Goal: Task Accomplishment & Management: Use online tool/utility

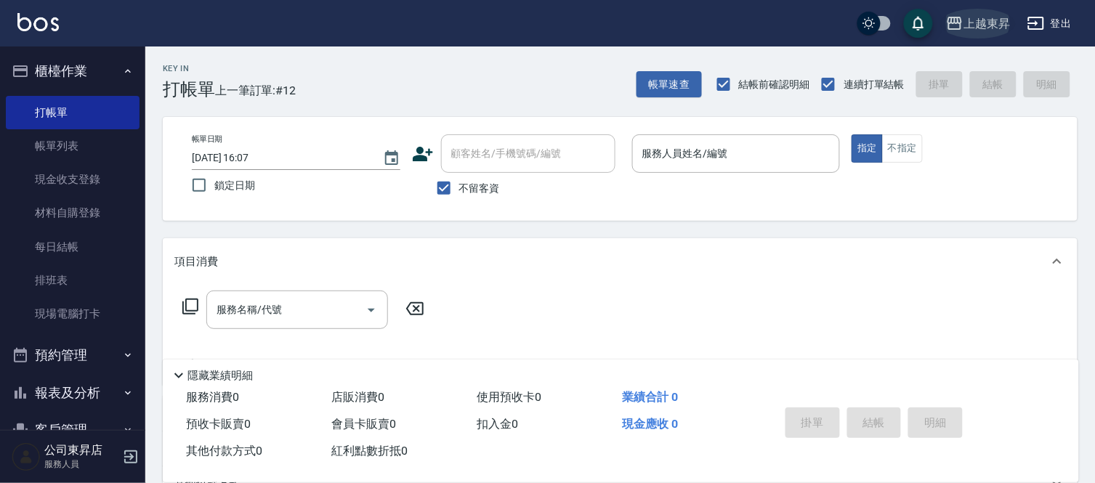
click at [988, 12] on button "上越東昇" at bounding box center [978, 24] width 76 height 30
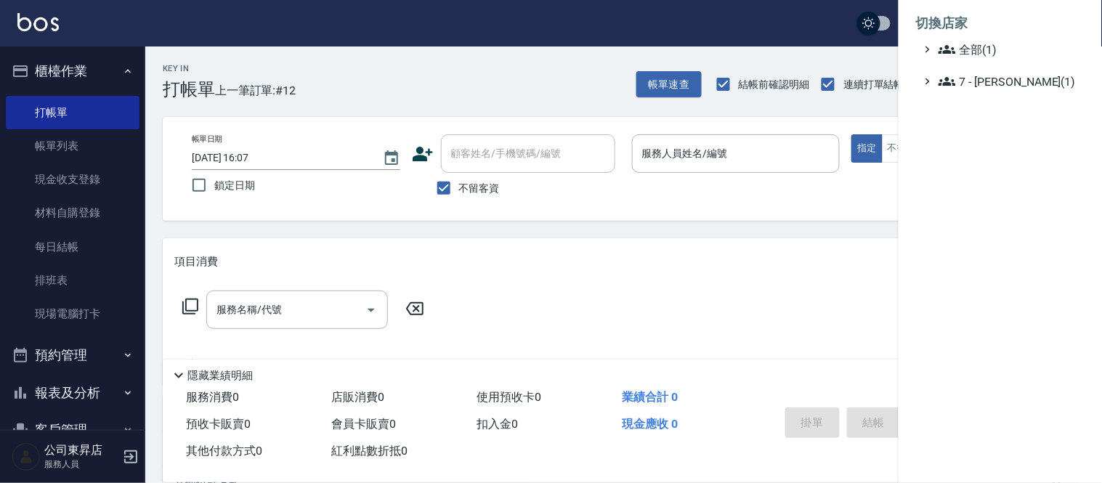
click at [689, 164] on div at bounding box center [551, 241] width 1102 height 483
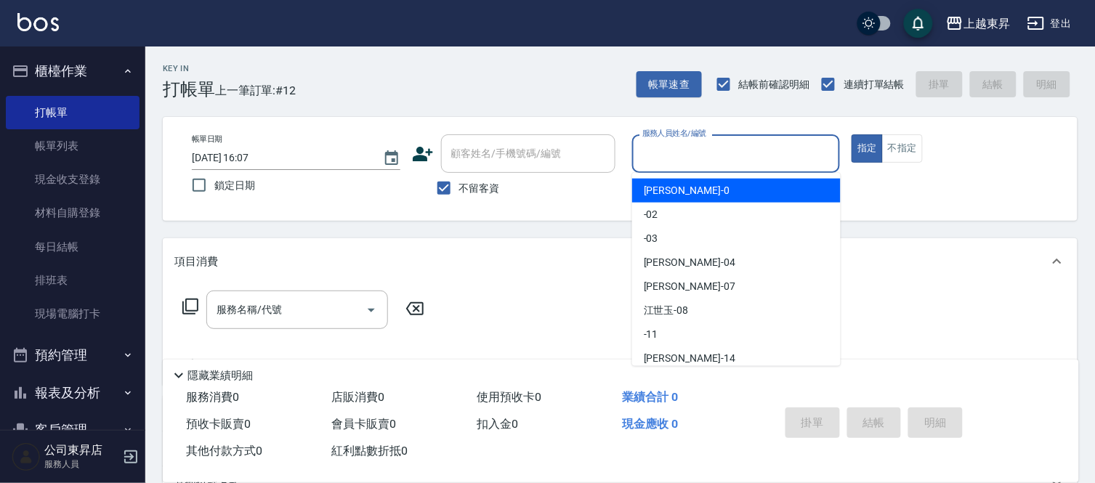
click at [691, 158] on input "服務人員姓名/編號" at bounding box center [735, 153] width 195 height 25
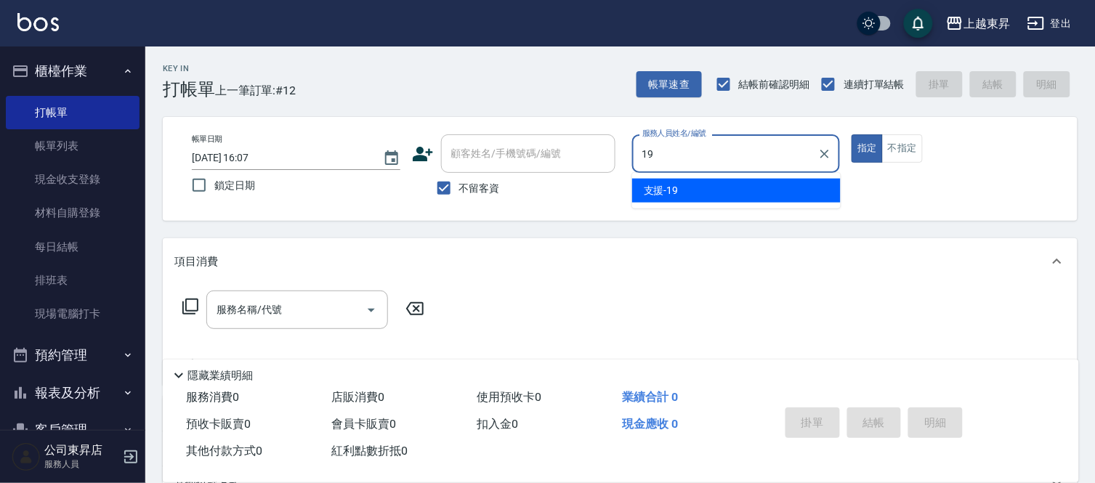
type input "支援-19"
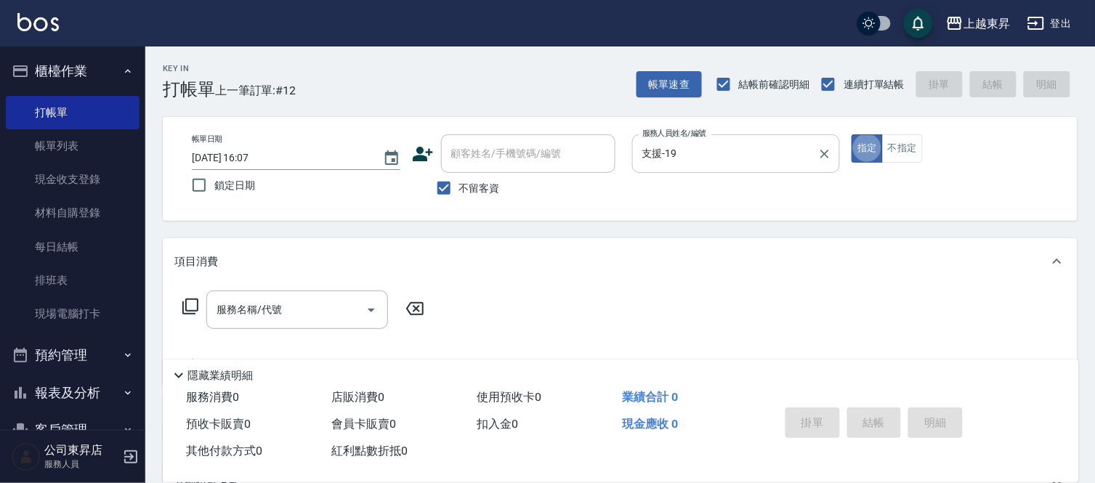
type button "true"
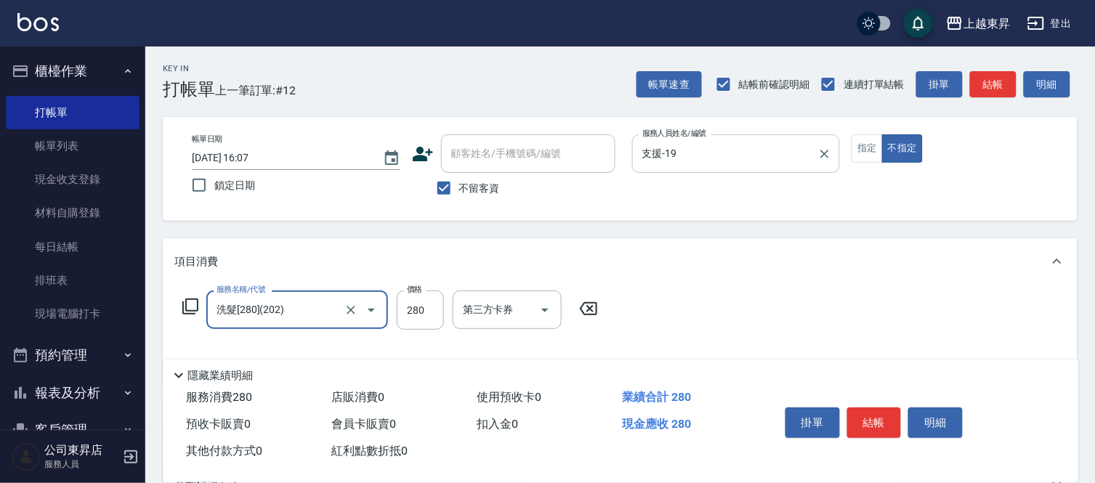
type input "洗髮[280](202)"
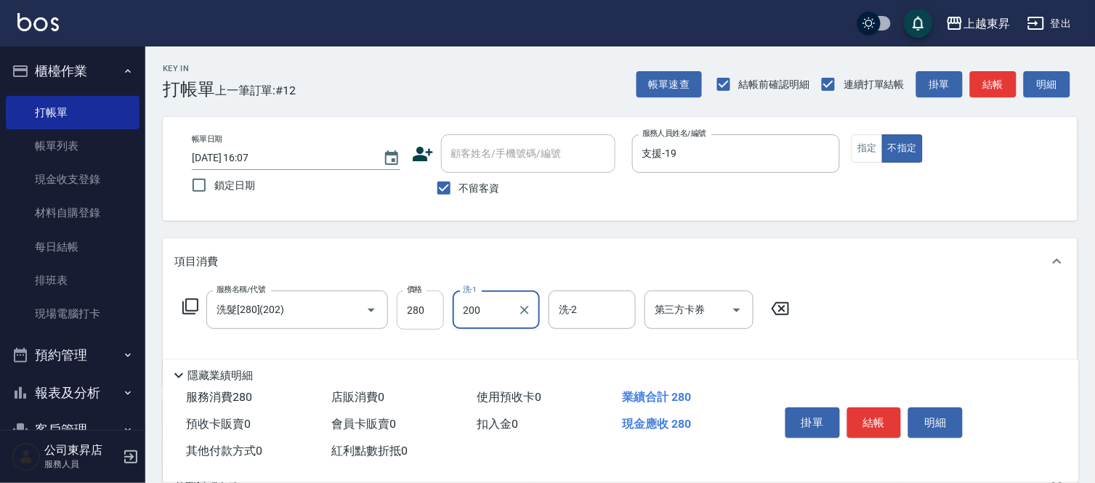
type input "200"
click at [410, 309] on input "280" at bounding box center [420, 310] width 47 height 39
type input "380"
type input "林芯彤-20"
drag, startPoint x: 848, startPoint y: 424, endPoint x: 834, endPoint y: 421, distance: 14.8
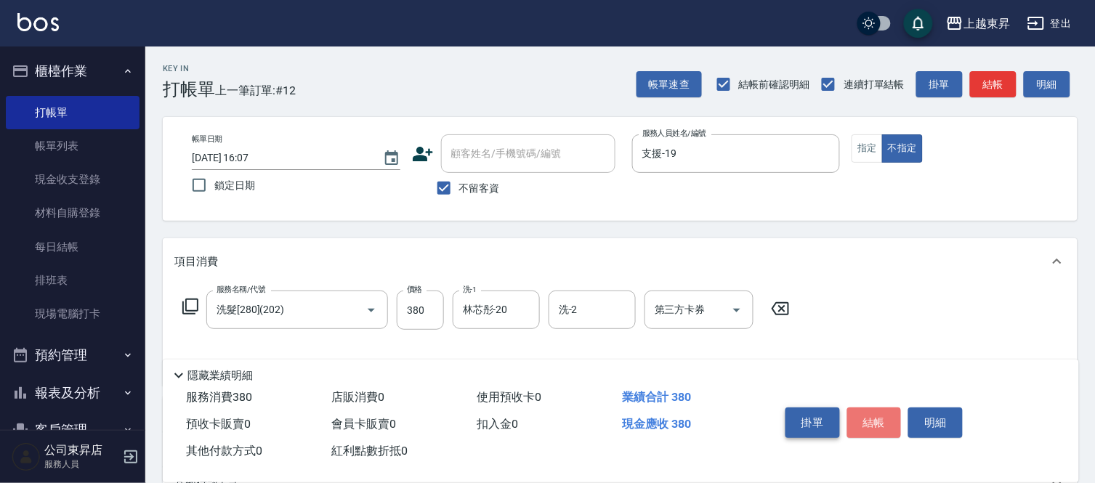
click at [848, 424] on button "結帳" at bounding box center [874, 422] width 54 height 31
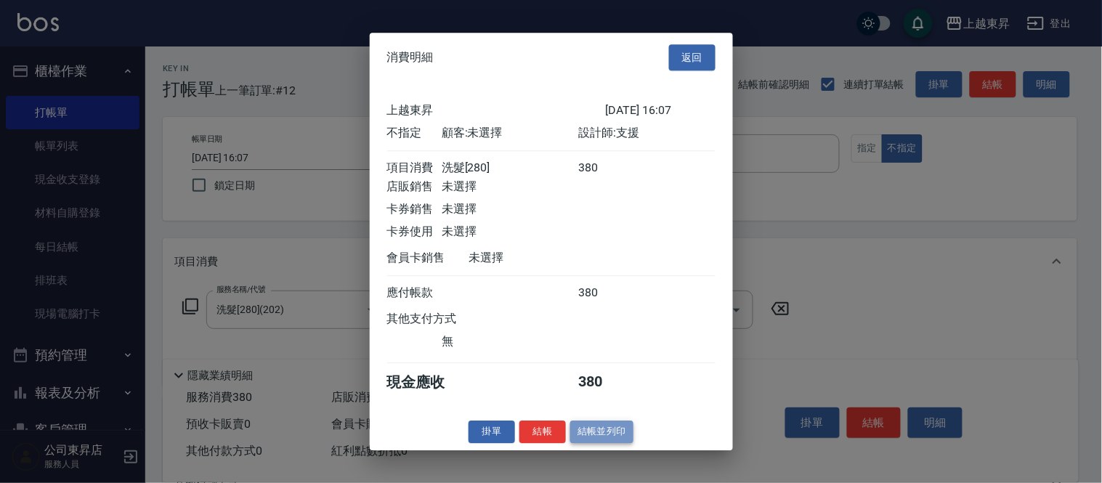
click at [590, 443] on button "結帳並列印" at bounding box center [601, 432] width 63 height 23
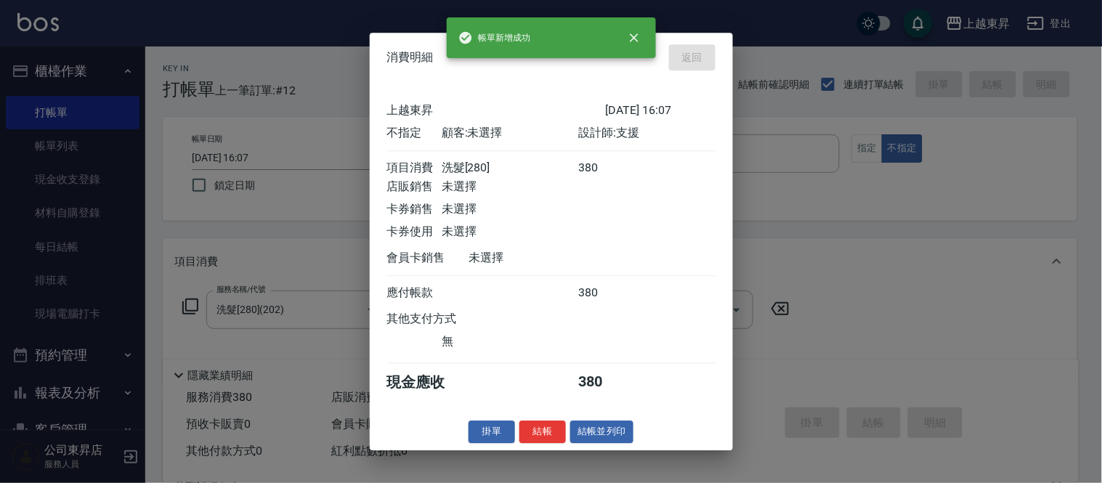
type input "[DATE] 16:55"
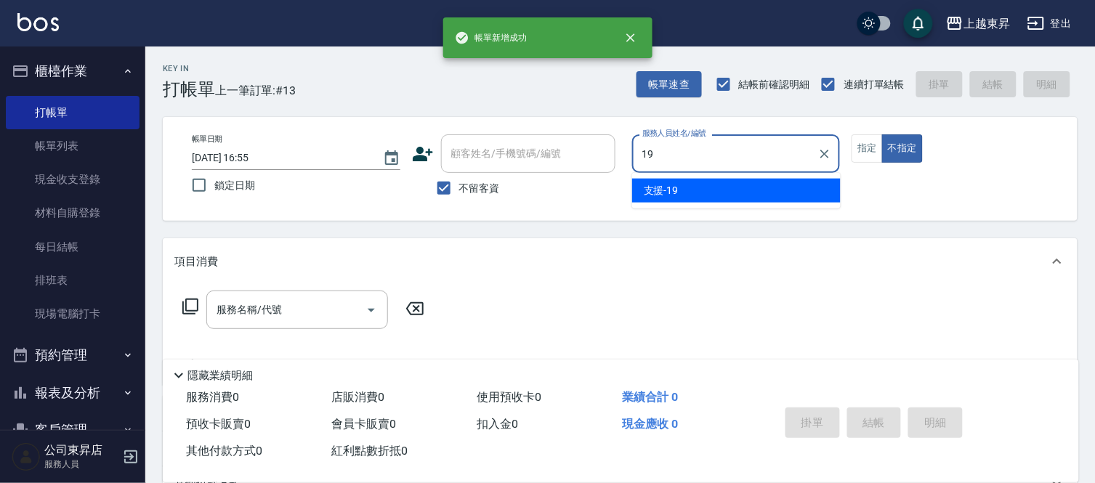
type input "支援-19"
type button "false"
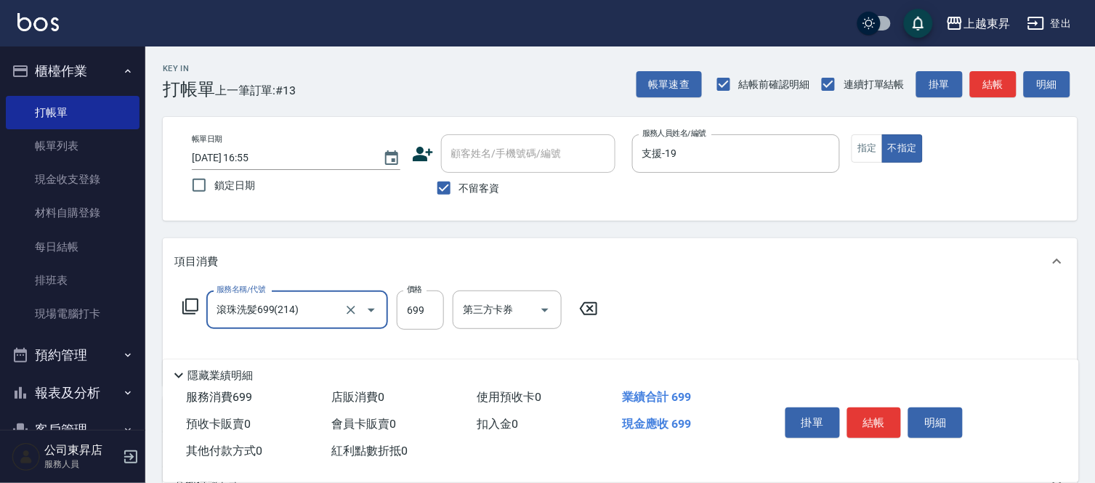
type input "滾珠洗髪699(214)"
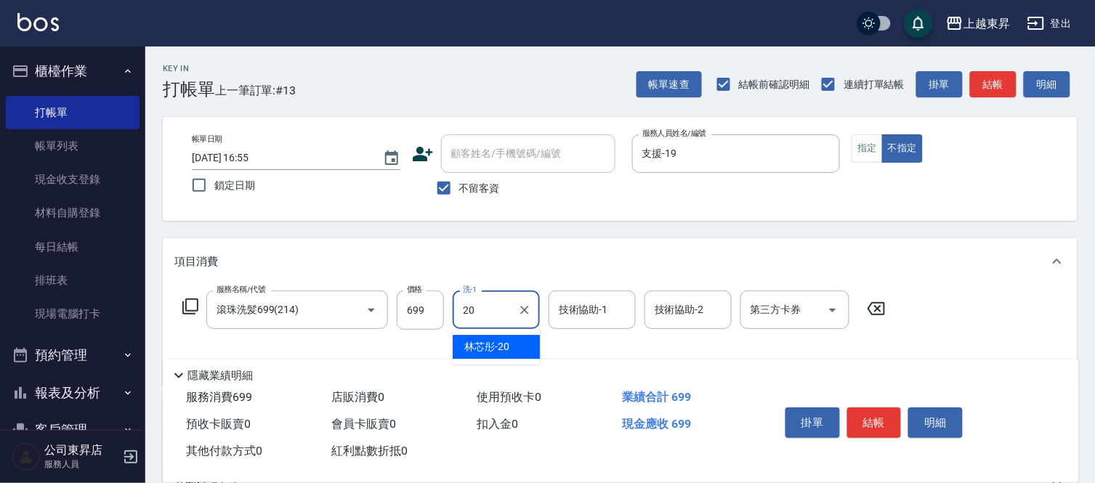
type input "林芯彤-20"
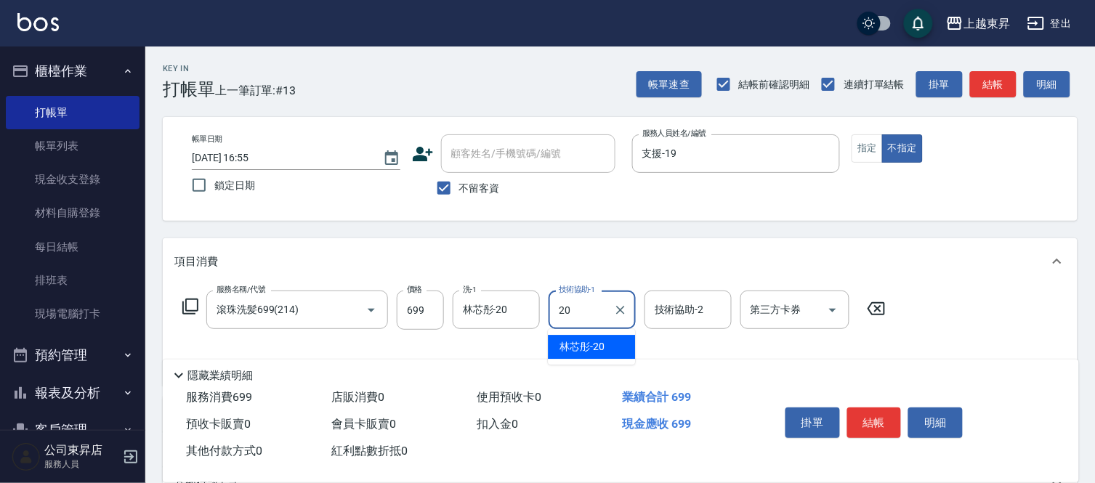
type input "林芯彤-20"
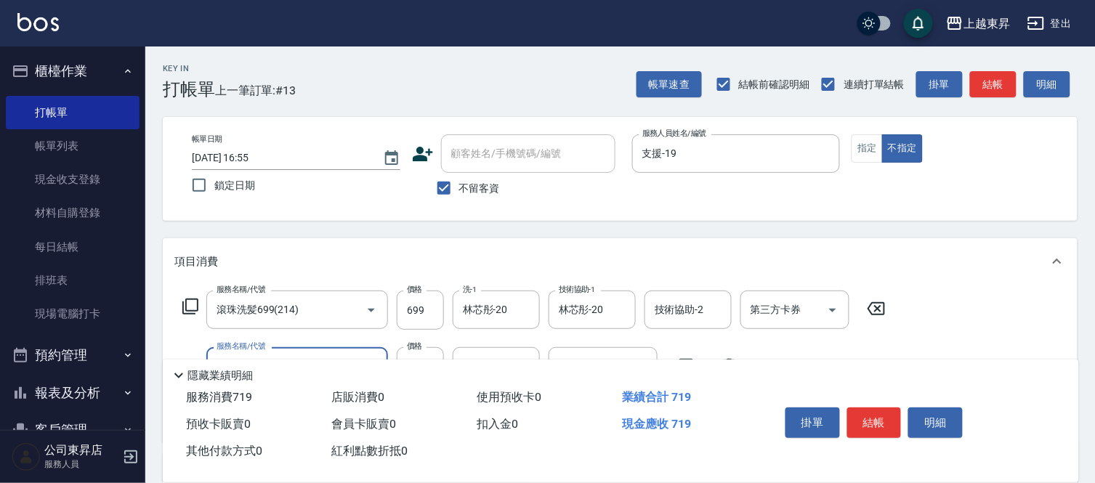
type input "潤絲(801)"
type input "30"
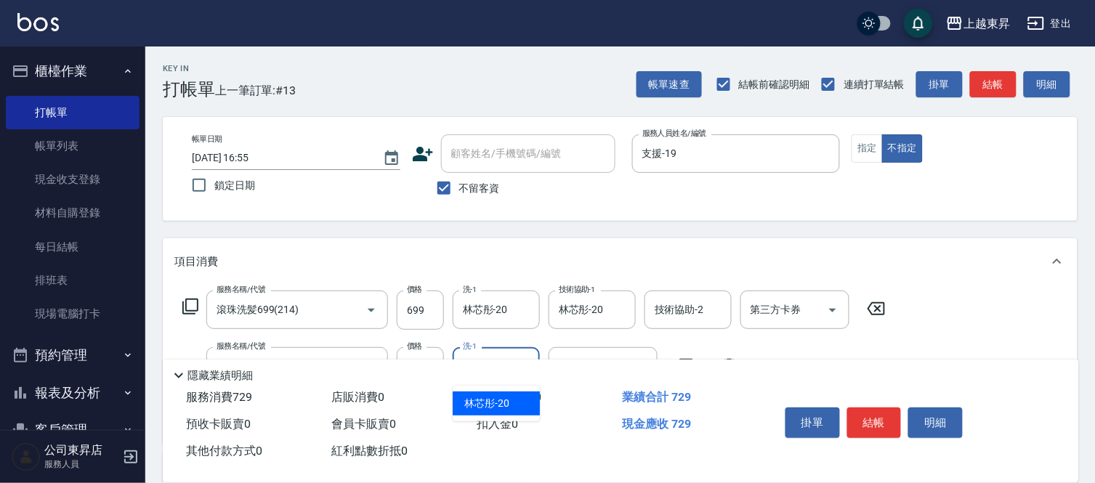
type input "林芯彤-20"
click at [935, 208] on div "帳單日期 [DATE] 16:55 鎖定日期 顧客姓名/手機號碼/編號 顧客姓名/手機號碼/編號 不留客資 服務人員姓名/編號 支援-19 服務人員姓名/編號…" at bounding box center [620, 169] width 914 height 104
click at [861, 415] on button "結帳" at bounding box center [874, 422] width 54 height 31
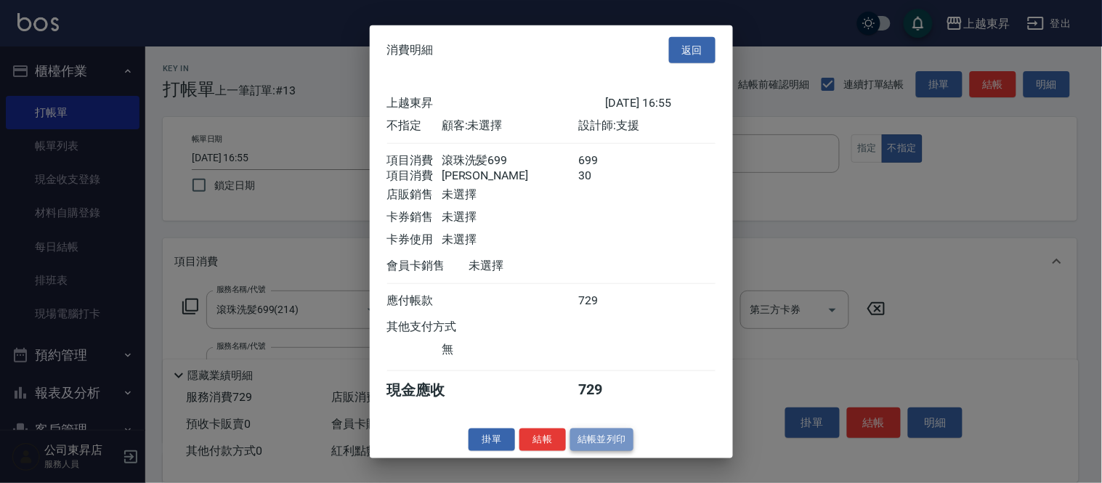
click at [617, 451] on button "結帳並列印" at bounding box center [601, 440] width 63 height 23
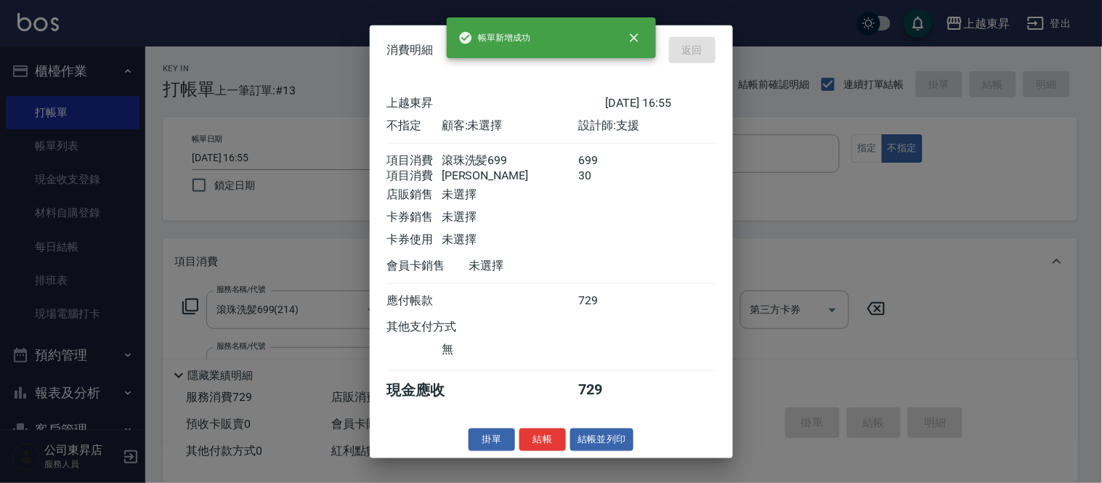
type input "[DATE] 16:56"
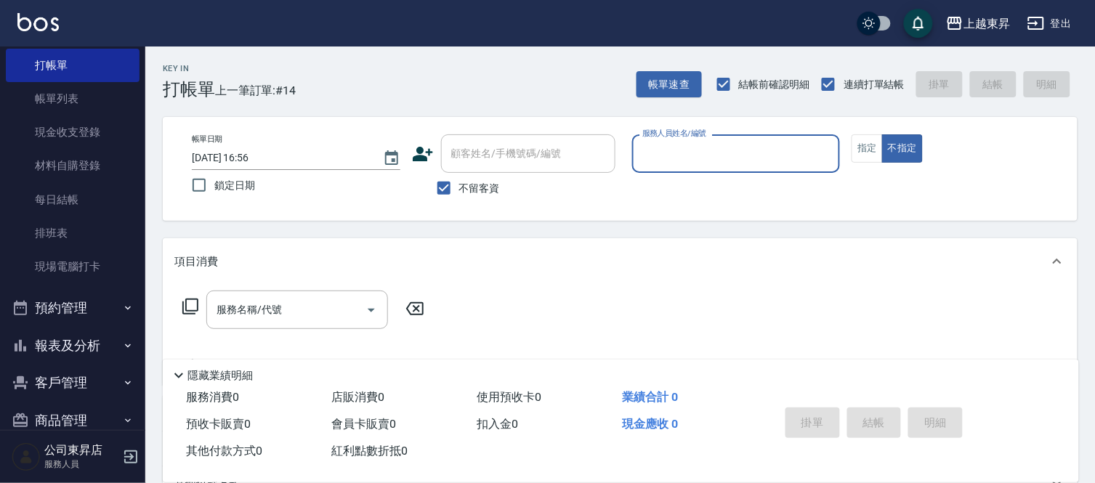
scroll to position [73, 0]
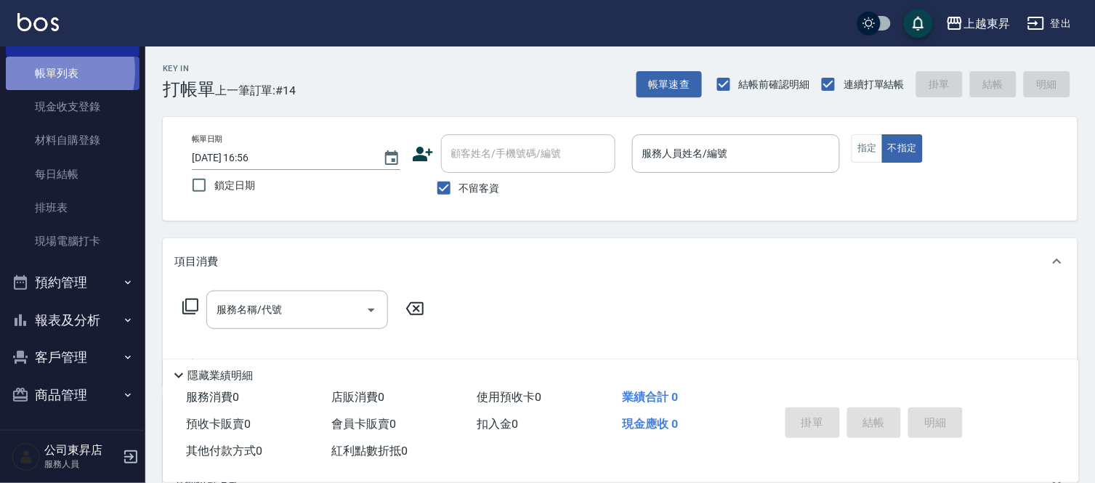
click at [40, 71] on link "帳單列表" at bounding box center [73, 73] width 134 height 33
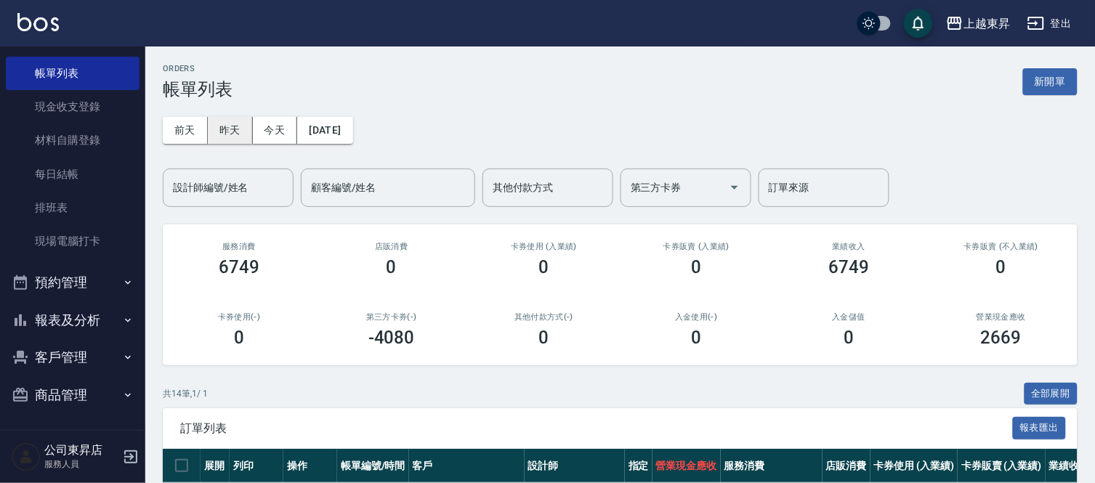
click at [223, 118] on button "昨天" at bounding box center [230, 130] width 45 height 27
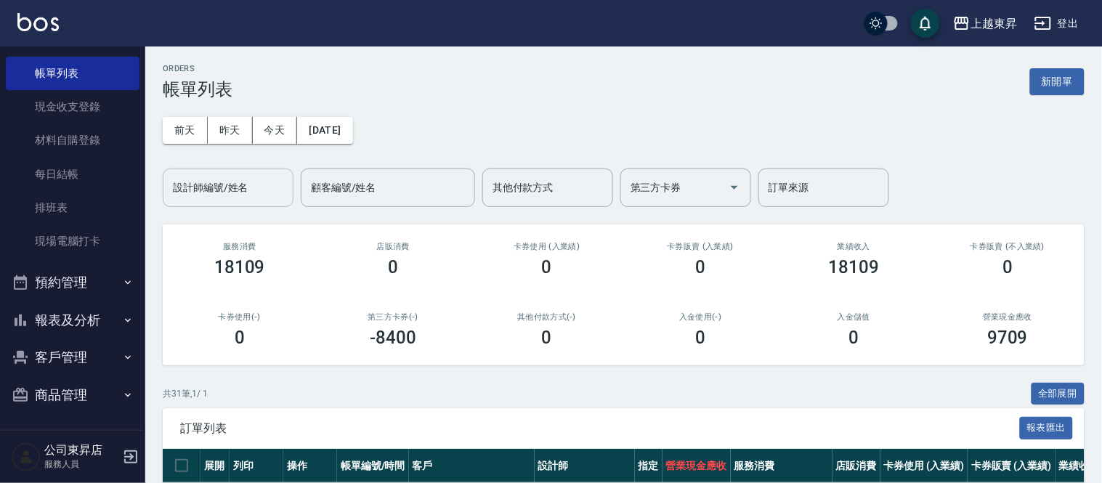
click at [235, 194] on input "設計師編號/姓名" at bounding box center [228, 187] width 118 height 25
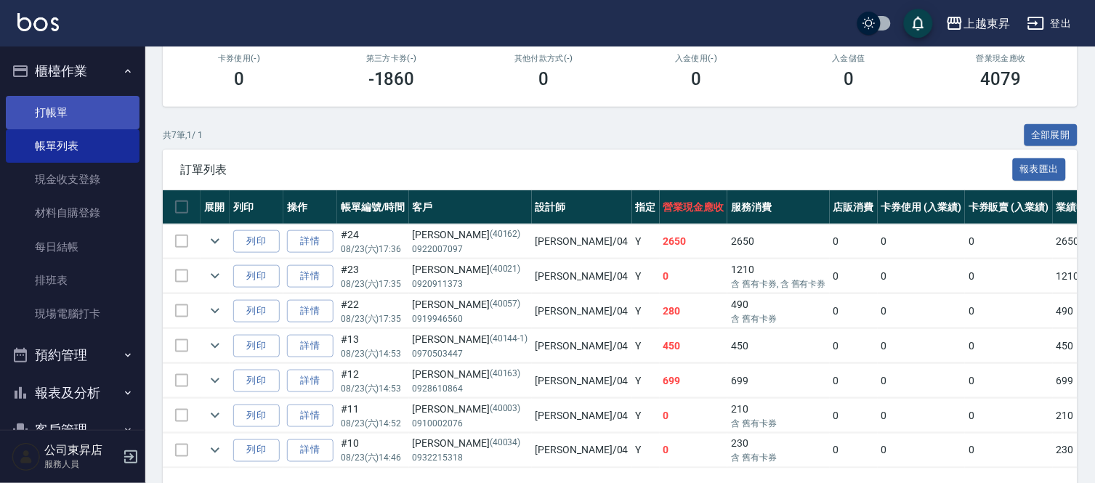
scroll to position [233, 0]
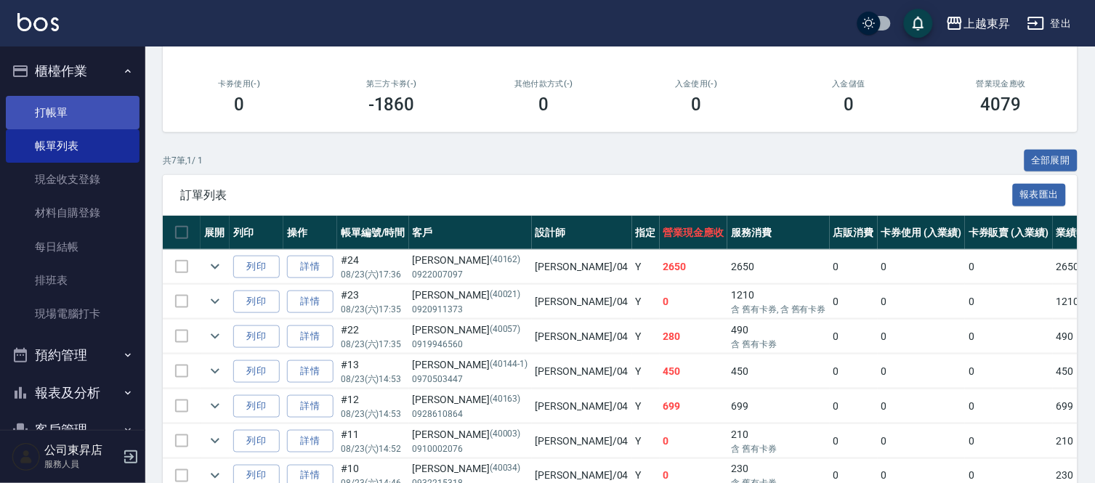
type input "[PERSON_NAME]04"
click at [70, 102] on link "打帳單" at bounding box center [73, 112] width 134 height 33
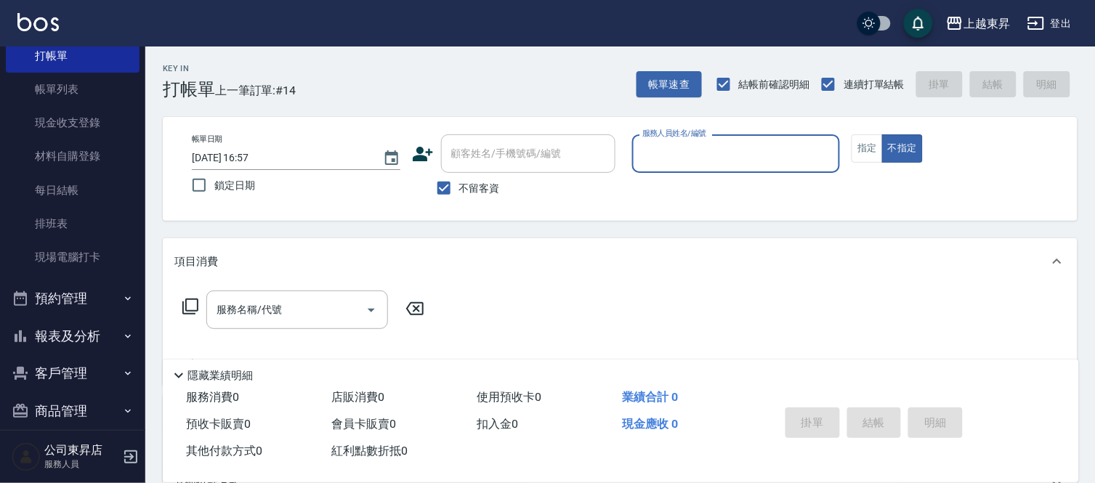
scroll to position [73, 0]
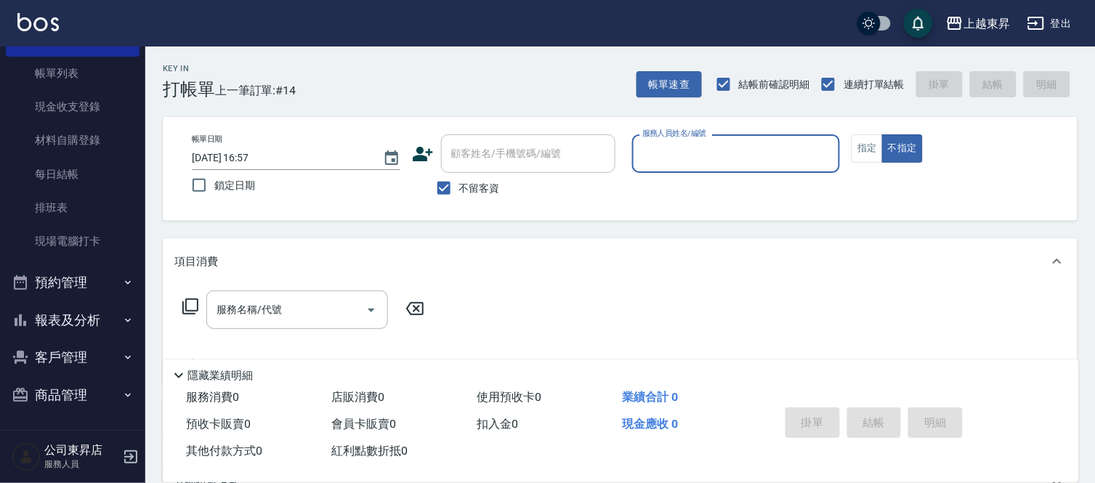
click at [69, 307] on button "報表及分析" at bounding box center [73, 320] width 134 height 38
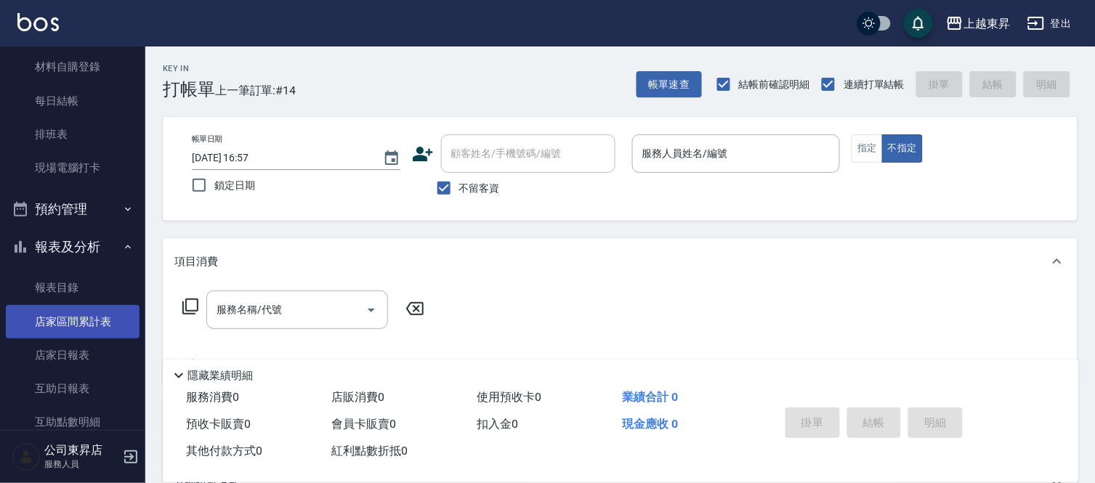
scroll to position [234, 0]
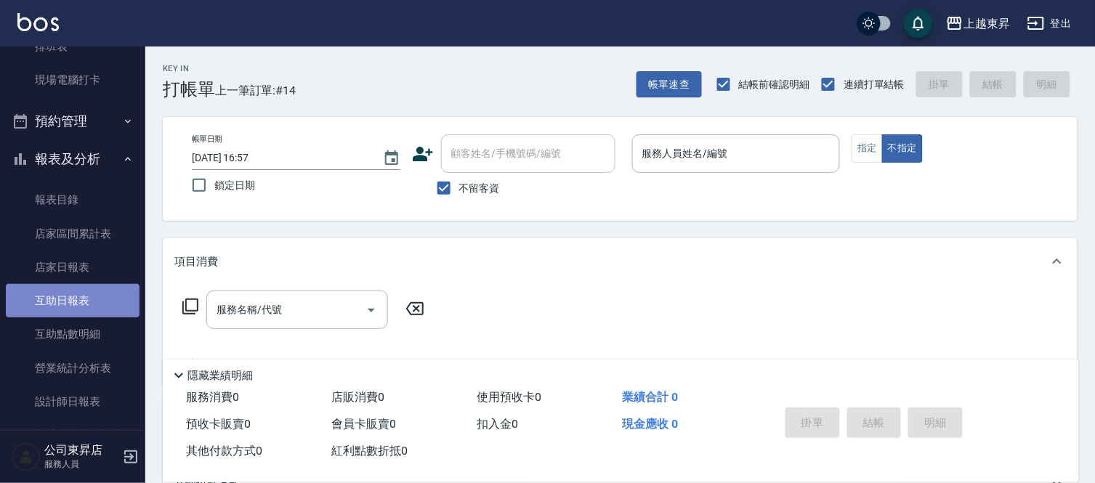
click at [83, 301] on link "互助日報表" at bounding box center [73, 300] width 134 height 33
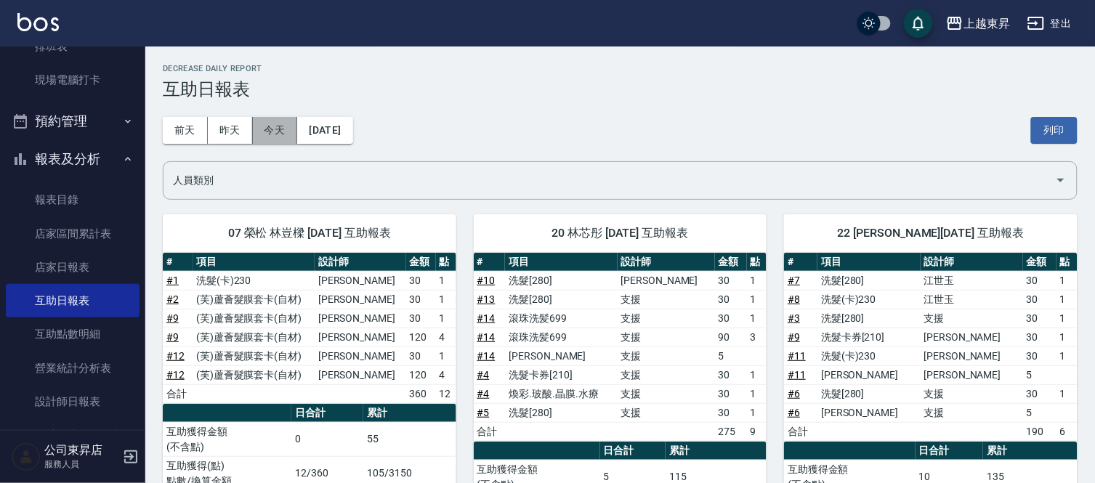
click at [259, 138] on button "今天" at bounding box center [275, 130] width 45 height 27
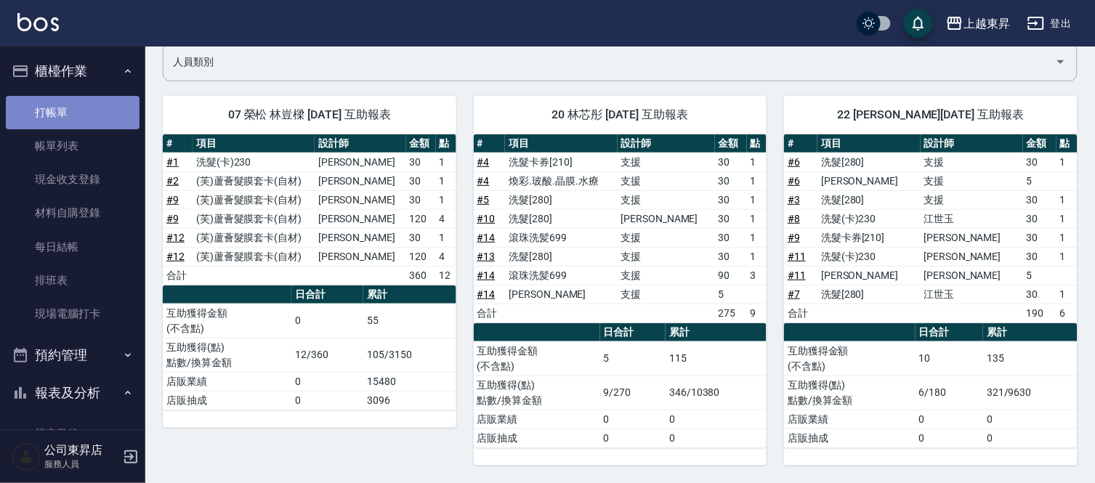
click at [80, 103] on link "打帳單" at bounding box center [73, 112] width 134 height 33
